Goal: Task Accomplishment & Management: Complete application form

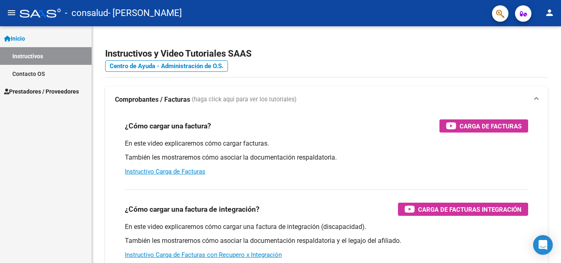
click at [35, 91] on span "Prestadores / Proveedores" at bounding box center [41, 91] width 75 height 9
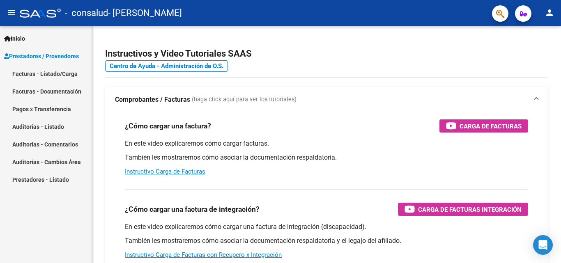
click at [28, 76] on link "Facturas - Listado/Carga" at bounding box center [46, 74] width 92 height 18
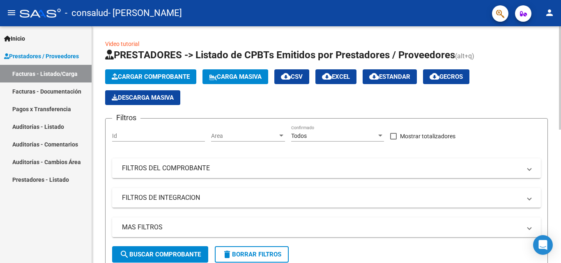
click at [159, 78] on span "Cargar Comprobante" at bounding box center [151, 76] width 78 height 7
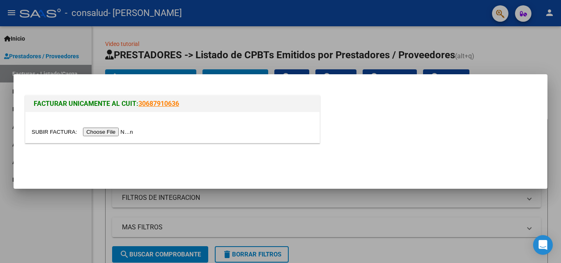
click at [109, 134] on input "file" at bounding box center [84, 132] width 104 height 9
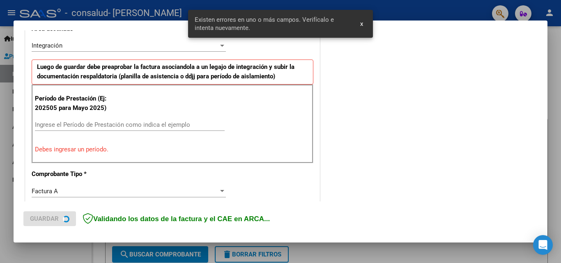
scroll to position [229, 0]
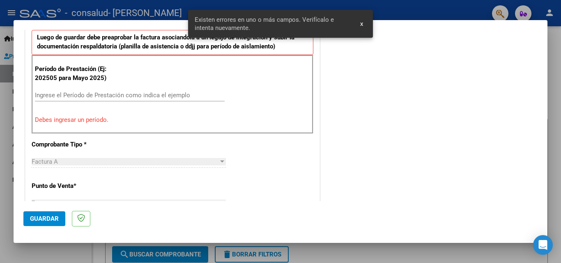
click at [101, 94] on input "Ingrese el Período de Prestación como indica el ejemplo" at bounding box center [130, 95] width 190 height 7
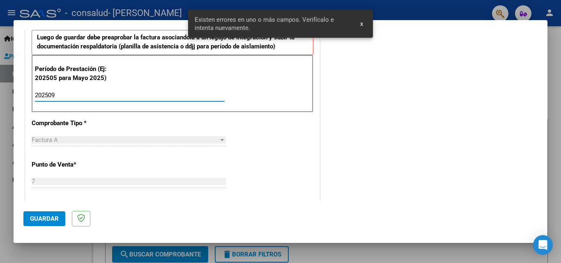
type input "202509"
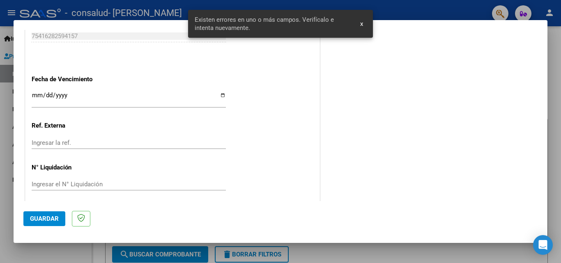
scroll to position [552, 0]
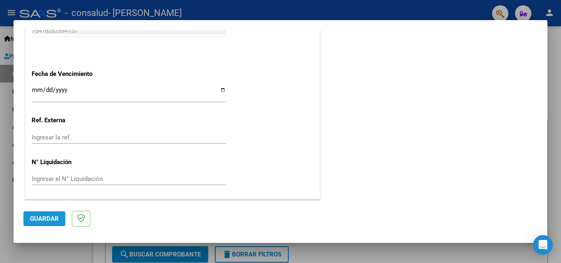
click at [44, 219] on span "Guardar" at bounding box center [44, 218] width 29 height 7
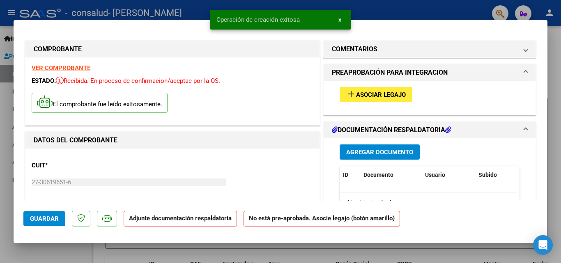
click at [387, 152] on span "Agregar Documento" at bounding box center [379, 152] width 67 height 7
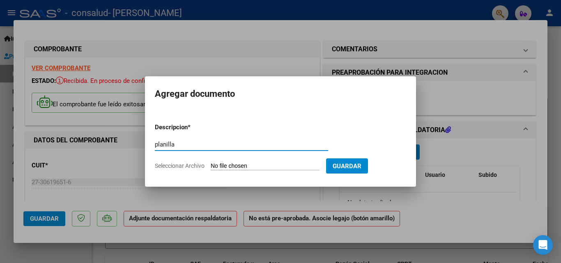
type input "planilla"
click at [267, 162] on form "Descripcion * planilla Escriba aquí una descripcion Seleccionar Archivo Guardar" at bounding box center [280, 147] width 251 height 60
click at [264, 164] on input "Seleccionar Archivo" at bounding box center [265, 167] width 109 height 8
type input "C:\fakepath\PLANILLA.pdf"
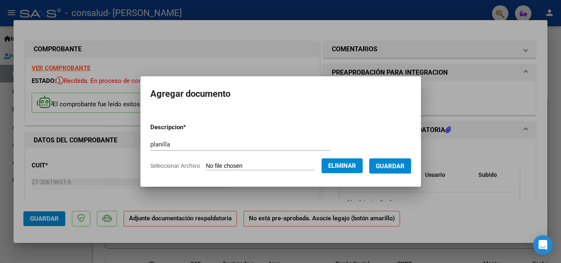
click at [398, 166] on span "Guardar" at bounding box center [390, 166] width 29 height 7
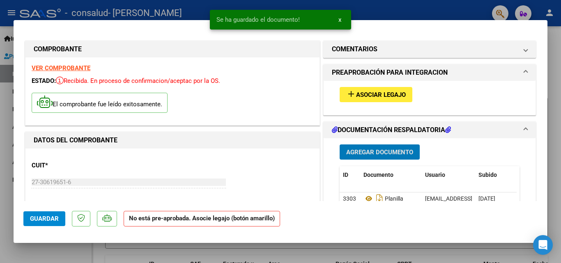
click at [381, 96] on span "Asociar Legajo" at bounding box center [381, 94] width 50 height 7
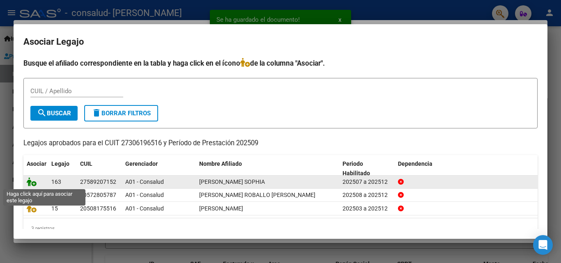
click at [32, 183] on icon at bounding box center [32, 181] width 10 height 9
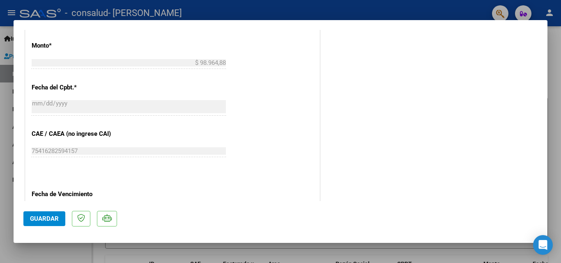
scroll to position [452, 0]
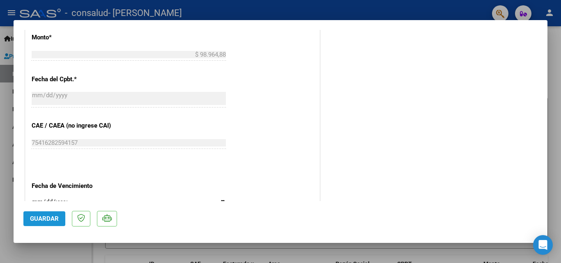
click at [46, 218] on span "Guardar" at bounding box center [44, 218] width 29 height 7
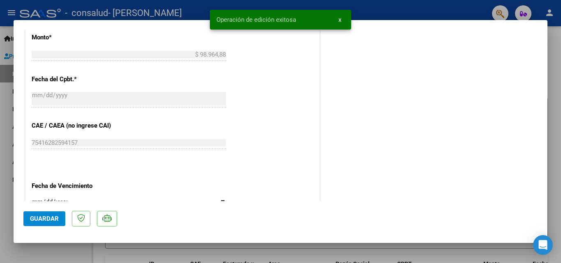
click at [399, 14] on div at bounding box center [280, 131] width 561 height 263
type input "$ 0,00"
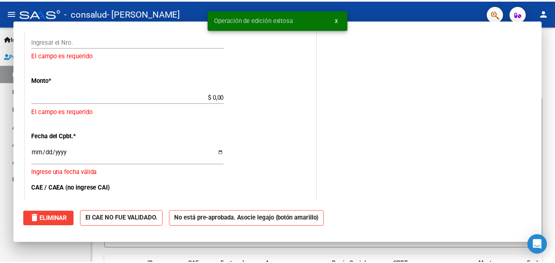
scroll to position [0, 0]
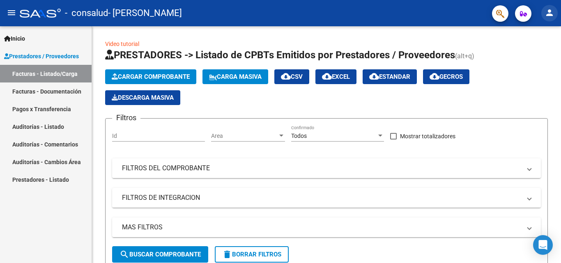
click at [548, 17] on mat-icon "person" at bounding box center [550, 13] width 10 height 10
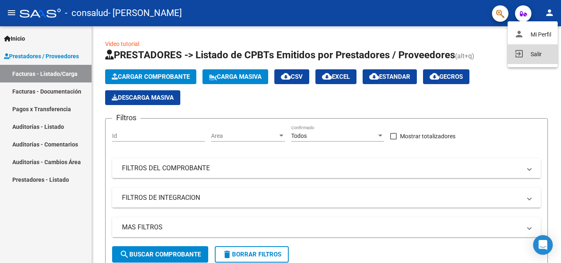
click at [541, 56] on button "exit_to_app Salir" at bounding box center [533, 54] width 50 height 20
